Goal: Task Accomplishment & Management: Use online tool/utility

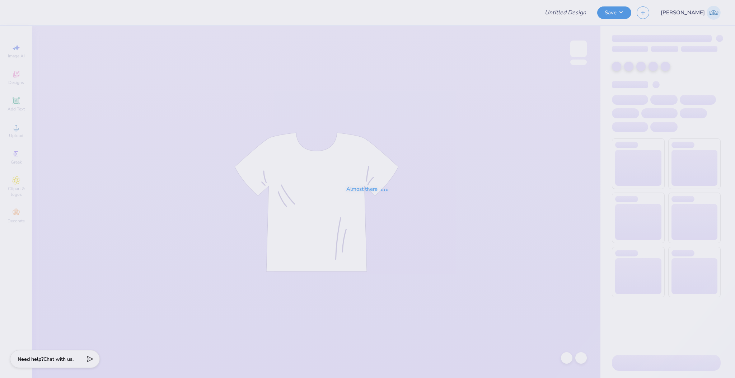
type input "[US_STATE][GEOGRAPHIC_DATA] in [GEOGRAPHIC_DATA][PERSON_NAME] : [PERSON_NAME]"
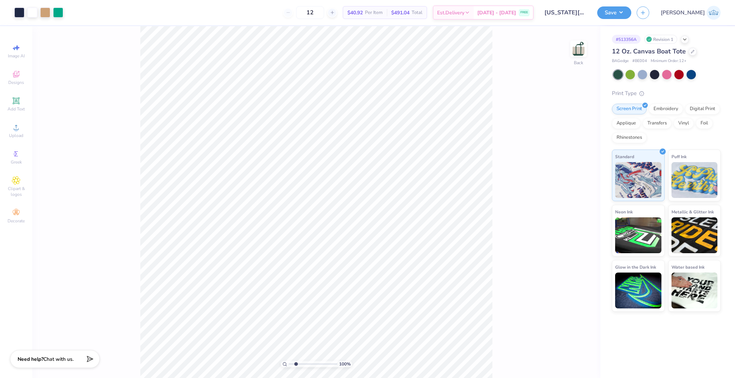
drag, startPoint x: 292, startPoint y: 364, endPoint x: 296, endPoint y: 366, distance: 4.3
type input "2.08"
click at [296, 366] on input "range" at bounding box center [313, 364] width 48 height 6
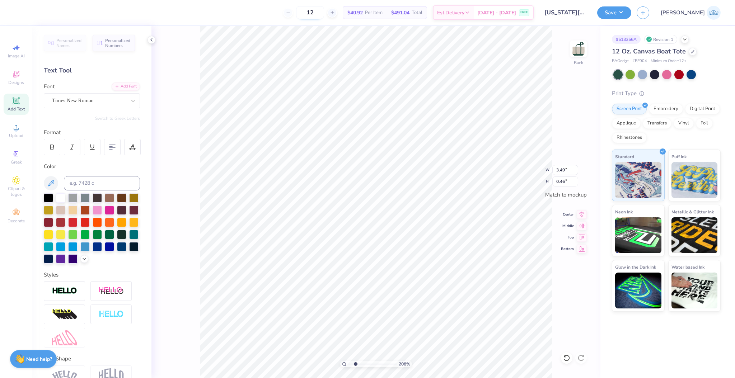
type textarea "hear for you"
type textarea "Hear For You"
click at [14, 131] on icon at bounding box center [16, 127] width 9 height 9
click at [14, 129] on icon at bounding box center [16, 127] width 9 height 9
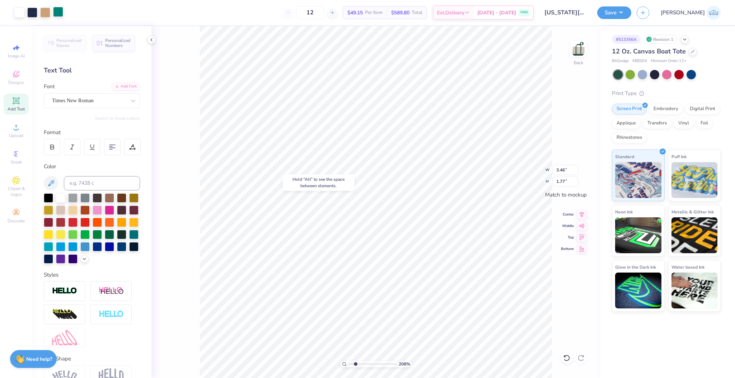
click at [62, 17] on div at bounding box center [58, 12] width 10 height 10
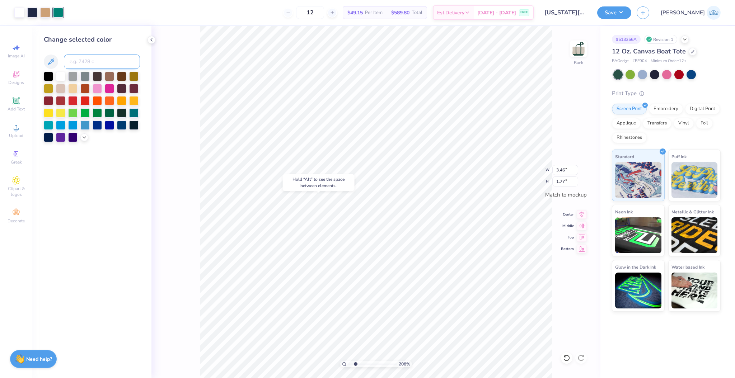
click at [78, 64] on input at bounding box center [102, 62] width 76 height 14
type input "561"
click at [563, 172] on input "3.46" at bounding box center [565, 170] width 26 height 10
type input "2.98"
type input "1.52"
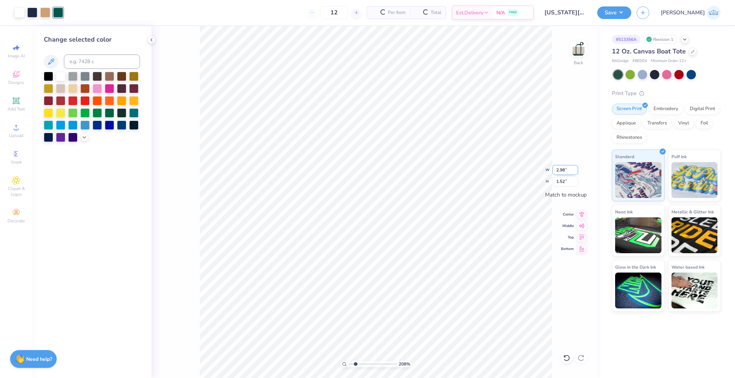
type input "2.99"
type input "1.53"
click at [561, 169] on input "2.99" at bounding box center [565, 170] width 26 height 10
type input "3.50"
type input "1.79"
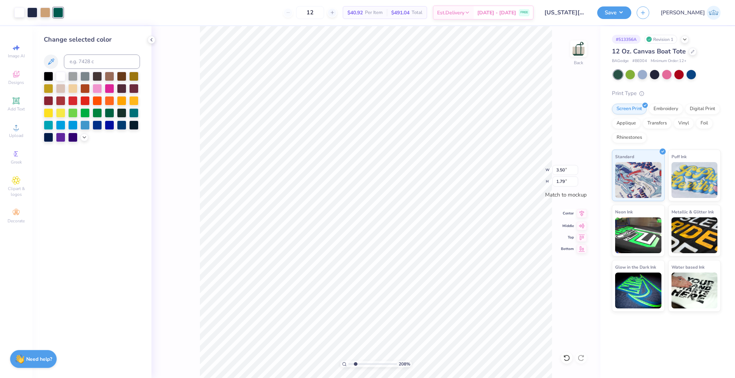
click at [569, 217] on div "Center" at bounding box center [574, 213] width 26 height 9
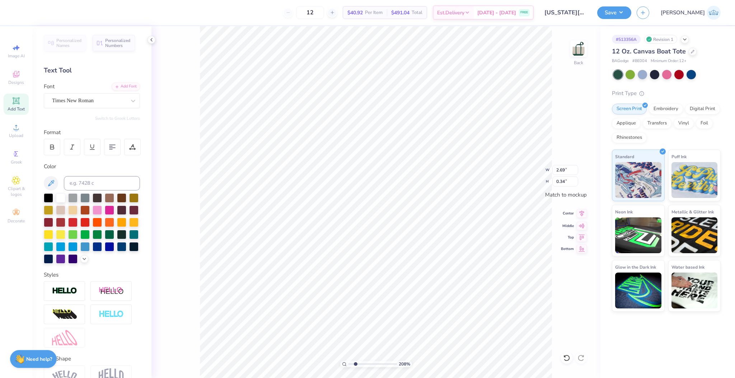
click at [580, 214] on icon at bounding box center [582, 213] width 10 height 9
drag, startPoint x: 356, startPoint y: 365, endPoint x: 337, endPoint y: 368, distance: 19.0
click at [349, 368] on input "range" at bounding box center [373, 364] width 48 height 6
click at [586, 214] on icon at bounding box center [582, 213] width 10 height 9
click at [582, 225] on icon at bounding box center [582, 225] width 10 height 9
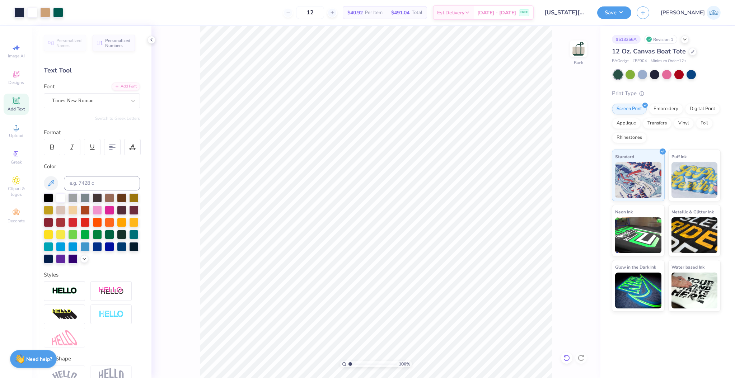
click at [568, 359] on icon at bounding box center [566, 358] width 7 height 7
click at [580, 219] on div "100 % Back W 3.50 3.50 " H 2.32 2.32 " Match to mockup Center Middle Top Bottom" at bounding box center [375, 202] width 449 height 352
click at [581, 214] on div "100 % Back" at bounding box center [375, 202] width 449 height 352
type input "2.29"
click at [356, 364] on input "range" at bounding box center [373, 364] width 48 height 6
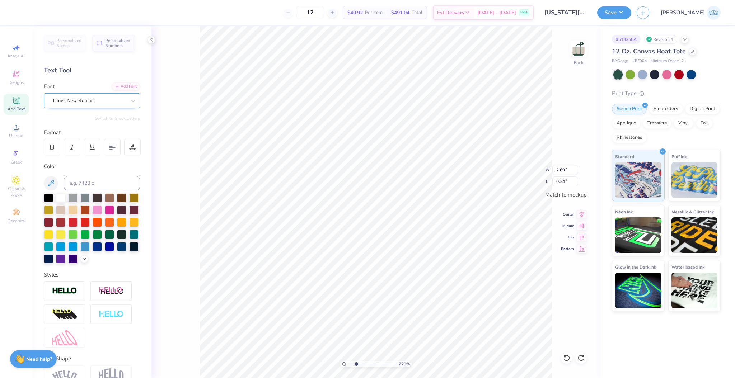
click at [77, 95] on div "Times New Roman" at bounding box center [88, 100] width 75 height 11
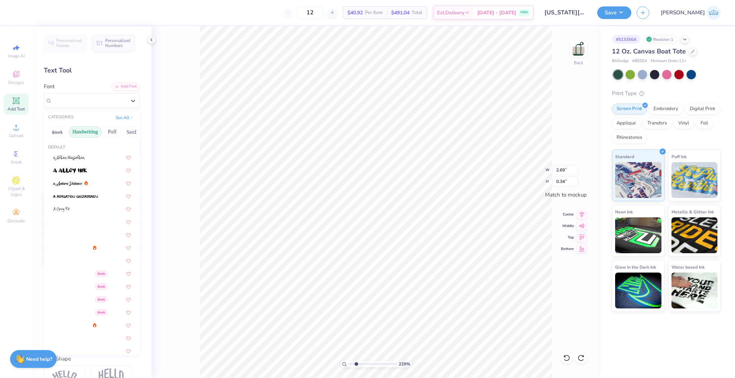
click at [90, 130] on button "Handwriting" at bounding box center [85, 131] width 33 height 11
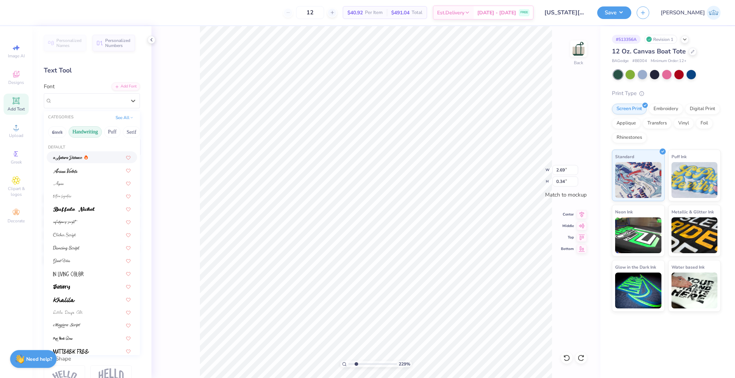
click at [76, 159] on img at bounding box center [67, 157] width 29 height 5
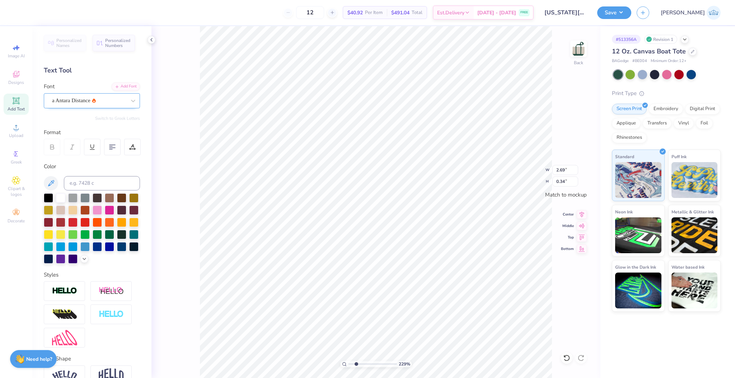
type input "2.46"
type input "0.59"
click at [76, 106] on div "a Antara Distance" at bounding box center [88, 100] width 75 height 11
click at [580, 216] on icon at bounding box center [582, 213] width 10 height 9
drag, startPoint x: 340, startPoint y: 365, endPoint x: 305, endPoint y: 359, distance: 35.4
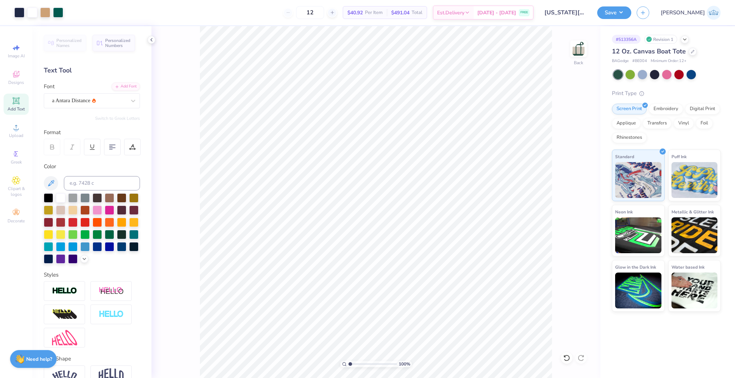
type input "1"
click at [349, 361] on input "range" at bounding box center [373, 364] width 48 height 6
click at [631, 6] on button "Save" at bounding box center [614, 11] width 34 height 13
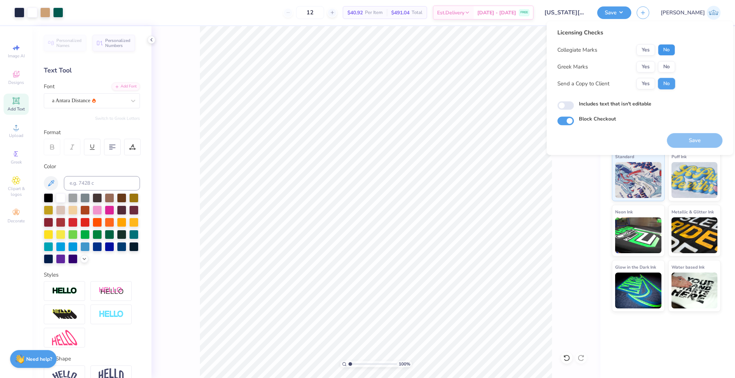
click at [663, 46] on button "No" at bounding box center [666, 49] width 17 height 11
click at [666, 64] on button "No" at bounding box center [666, 66] width 17 height 11
click at [648, 82] on button "Yes" at bounding box center [645, 83] width 19 height 11
click at [564, 104] on input "Includes text that isn't editable" at bounding box center [566, 105] width 17 height 9
checkbox input "true"
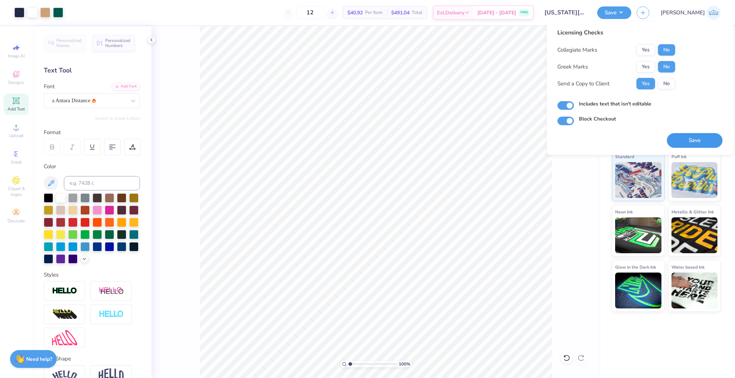
click at [682, 139] on button "Save" at bounding box center [695, 140] width 56 height 15
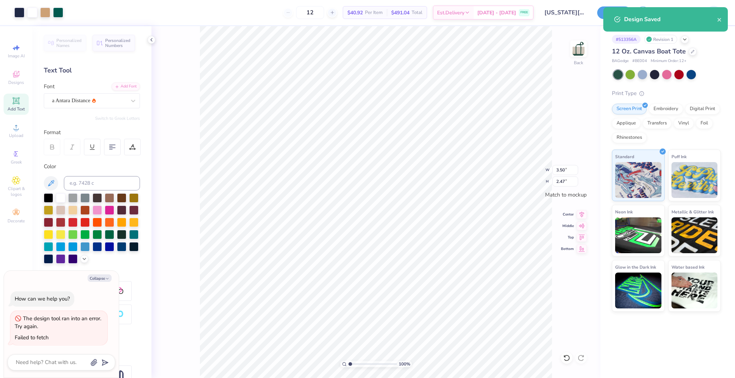
type textarea "x"
